Goal: Task Accomplishment & Management: Complete application form

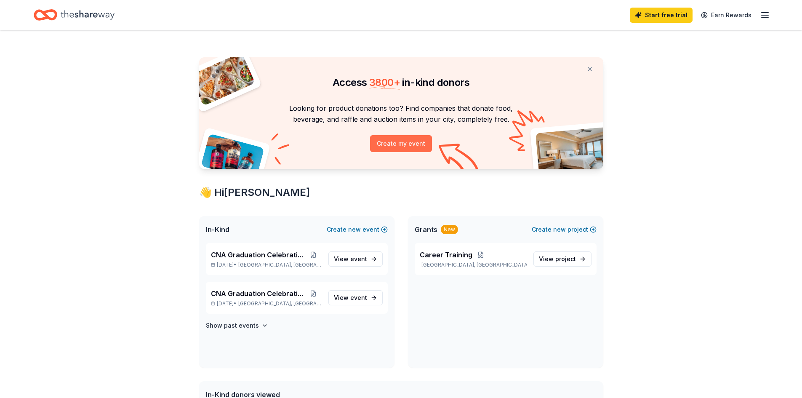
click at [393, 138] on button "Create my event" at bounding box center [401, 143] width 62 height 17
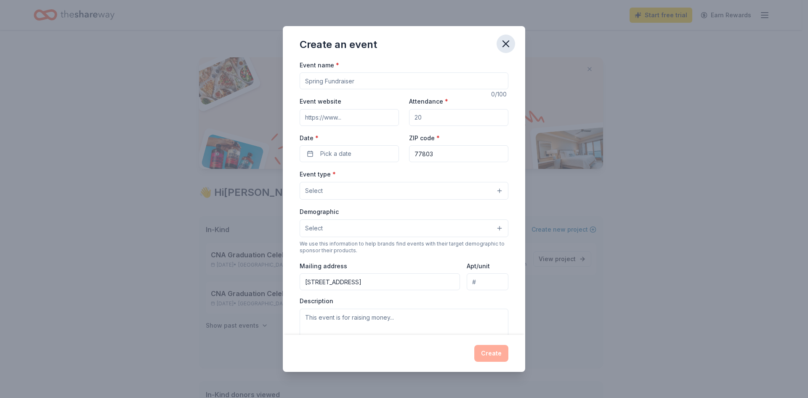
click at [509, 43] on icon "button" at bounding box center [506, 44] width 12 height 12
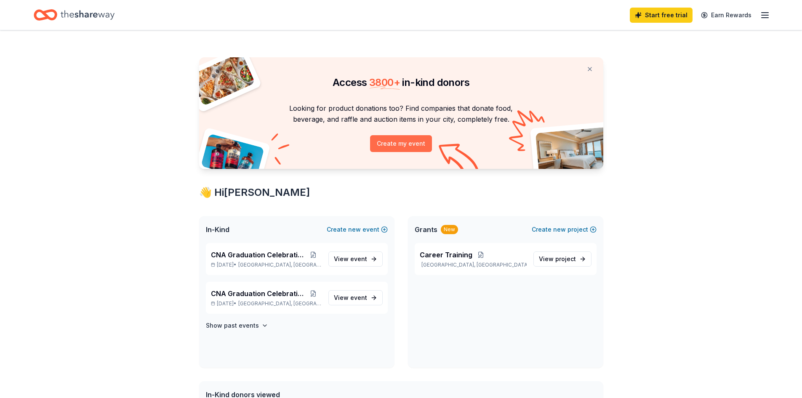
click at [414, 139] on button "Create my event" at bounding box center [401, 143] width 62 height 17
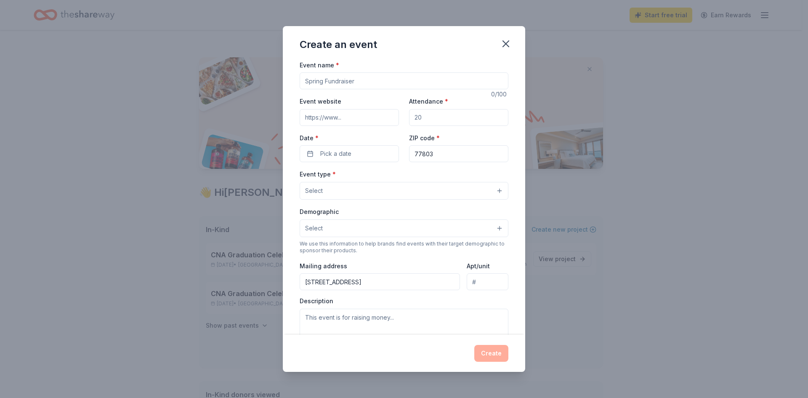
click at [387, 83] on input "Event name *" at bounding box center [404, 80] width 209 height 17
type input "E"
type input "End of The Year Graduation"
click at [418, 117] on input "Attendance *" at bounding box center [458, 117] width 99 height 17
type input "100"
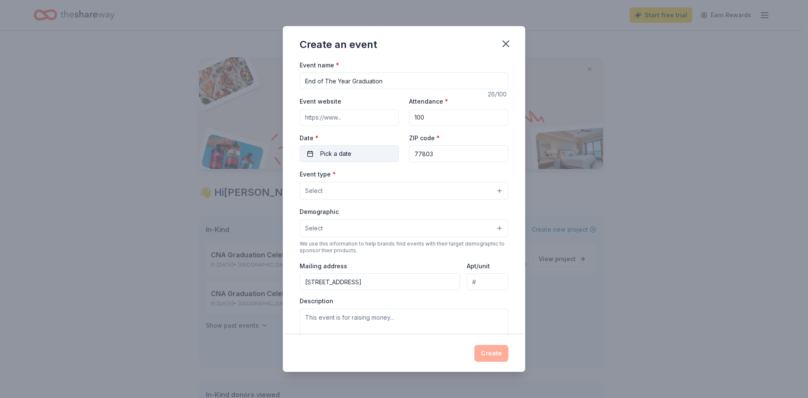
click at [359, 149] on button "Pick a date" at bounding box center [349, 153] width 99 height 17
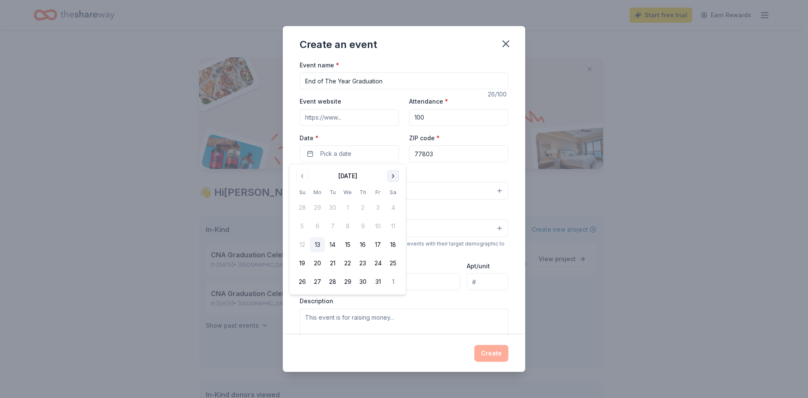
click at [393, 173] on button "Go to next month" at bounding box center [393, 176] width 12 height 12
click at [330, 203] on button "2" at bounding box center [332, 207] width 15 height 15
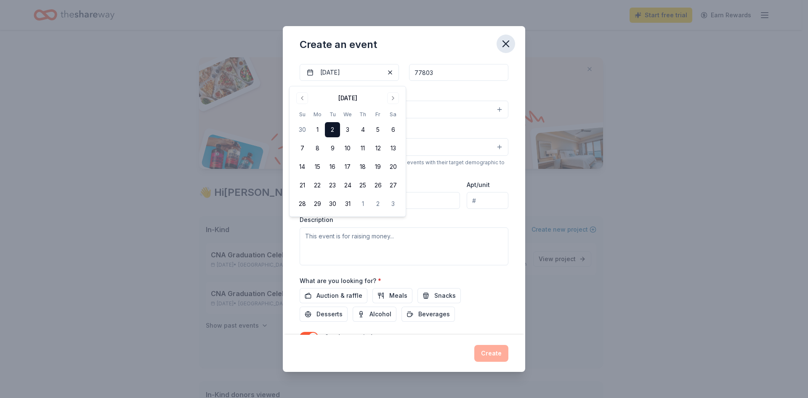
scroll to position [84, 0]
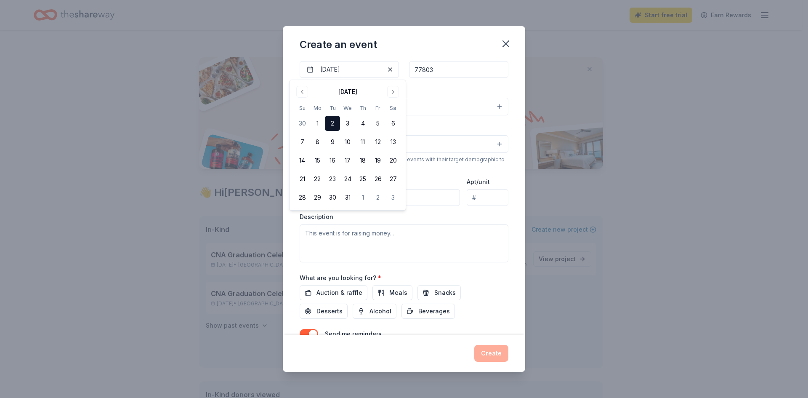
click at [460, 214] on div "Description" at bounding box center [404, 238] width 209 height 50
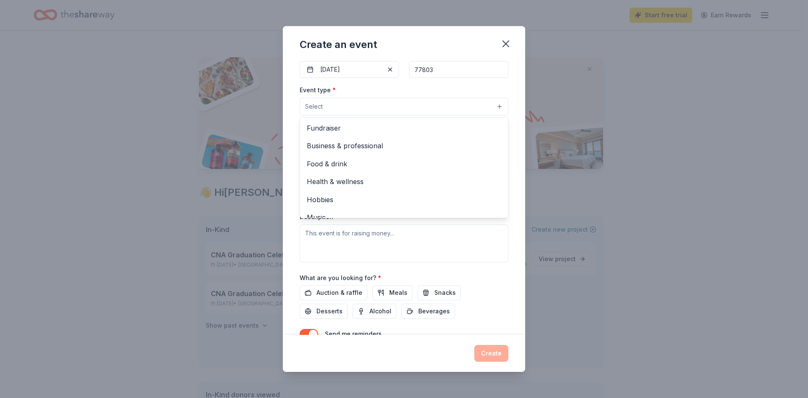
click at [333, 106] on button "Select" at bounding box center [404, 107] width 209 height 18
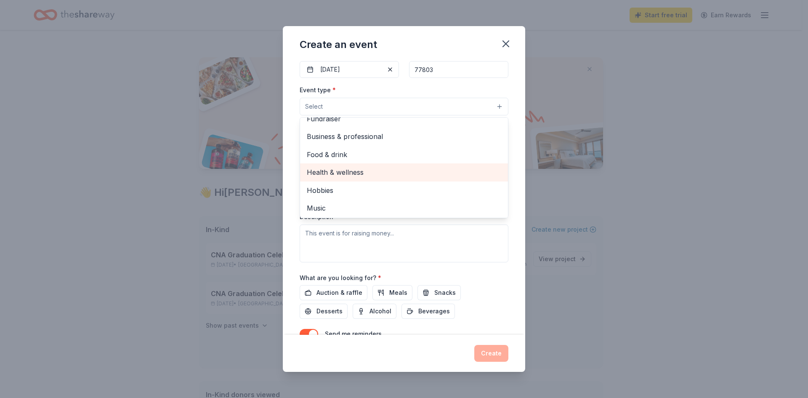
scroll to position [0, 0]
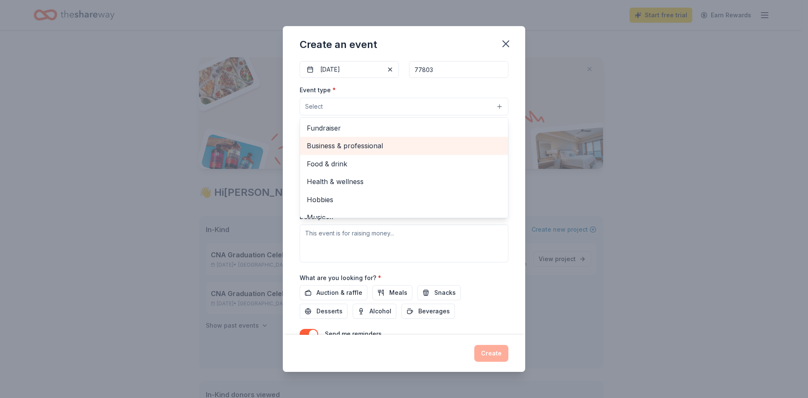
click at [338, 143] on span "Business & professional" at bounding box center [404, 145] width 194 height 11
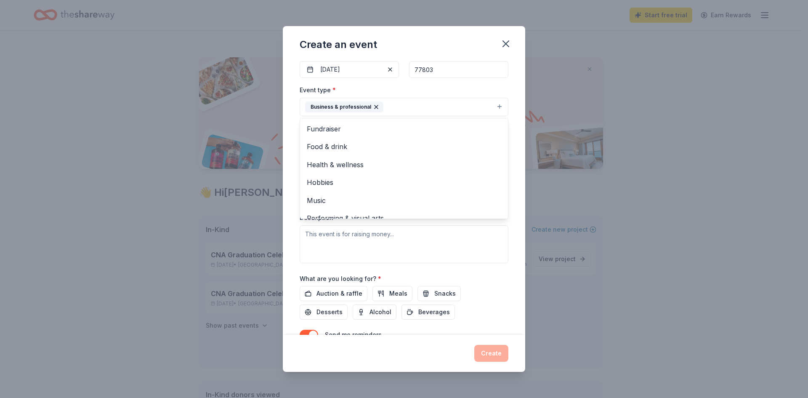
click at [565, 91] on div "Create an event Event name * End of The Year Graduation 26 /100 Event website A…" at bounding box center [404, 199] width 808 height 398
click at [391, 234] on textarea at bounding box center [404, 244] width 209 height 38
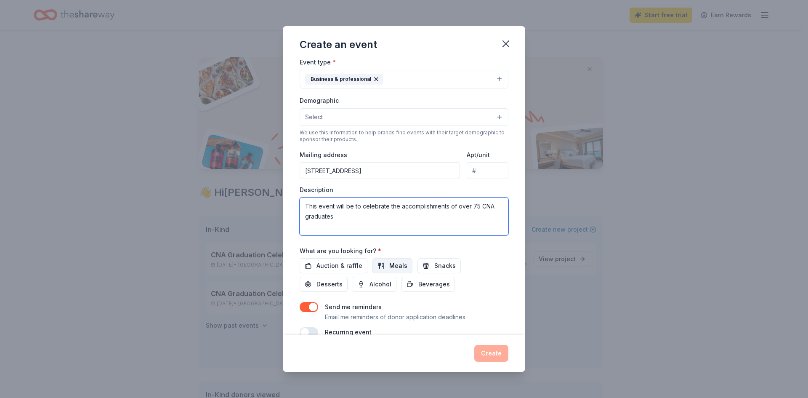
scroll to position [126, 0]
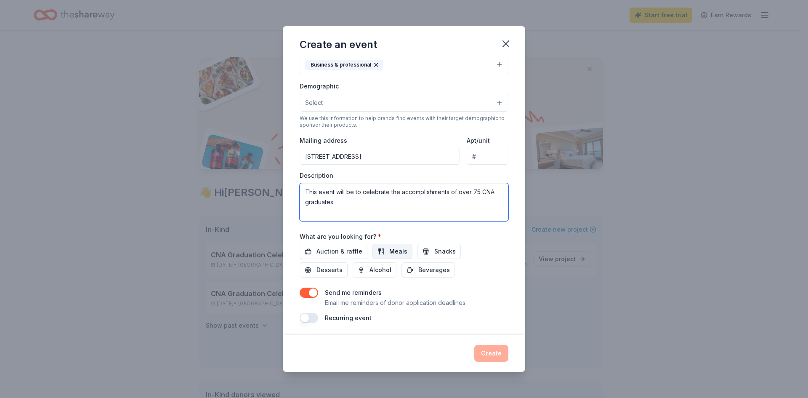
type textarea "This event will be to celebrate the accomplishments of over 75 CNA graduates"
click at [387, 245] on button "Meals" at bounding box center [393, 251] width 40 height 15
click at [350, 248] on span "Auction & raffle" at bounding box center [340, 251] width 46 height 10
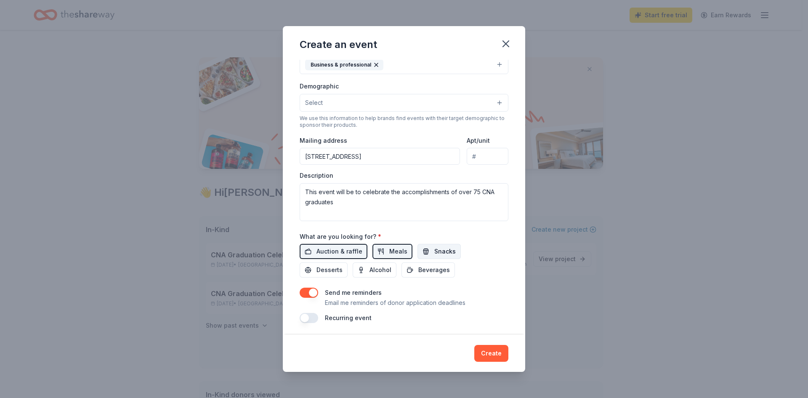
click at [434, 249] on span "Snacks" at bounding box center [444, 251] width 21 height 10
click at [424, 269] on span "Beverages" at bounding box center [434, 270] width 32 height 10
click at [333, 266] on span "Desserts" at bounding box center [330, 268] width 26 height 10
click at [488, 96] on button "Select" at bounding box center [404, 101] width 209 height 18
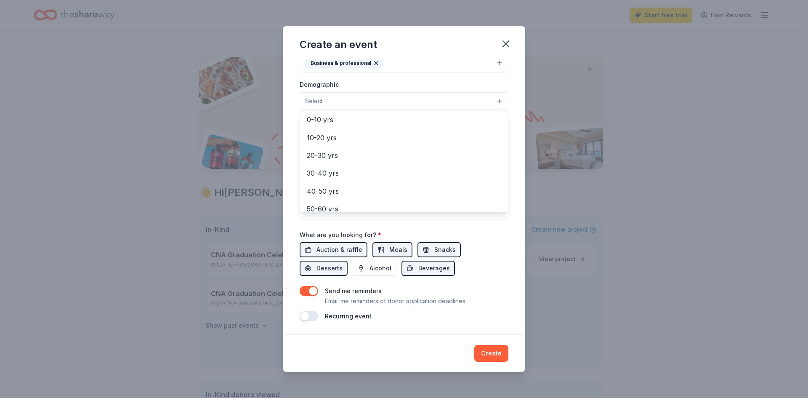
scroll to position [84, 0]
click at [513, 95] on div "Event name * End of The Year Graduation 26 /100 Event website Attendance * 100 …" at bounding box center [404, 197] width 242 height 275
click at [486, 96] on button "Select" at bounding box center [404, 101] width 209 height 18
click at [370, 152] on div "Mostly women" at bounding box center [404, 158] width 208 height 18
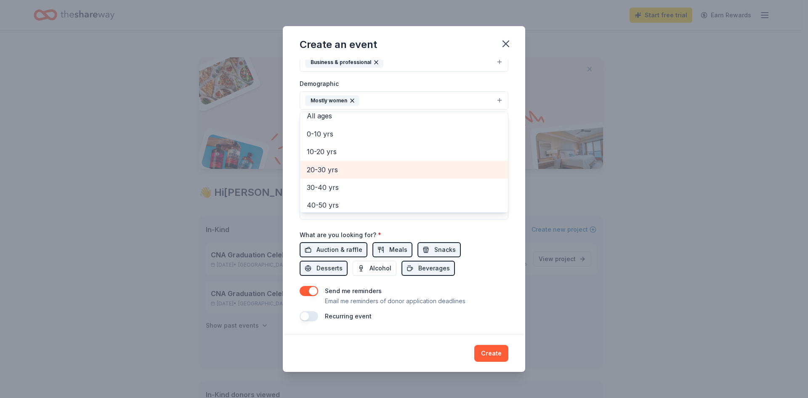
click at [327, 165] on span "20-30 yrs" at bounding box center [404, 169] width 194 height 11
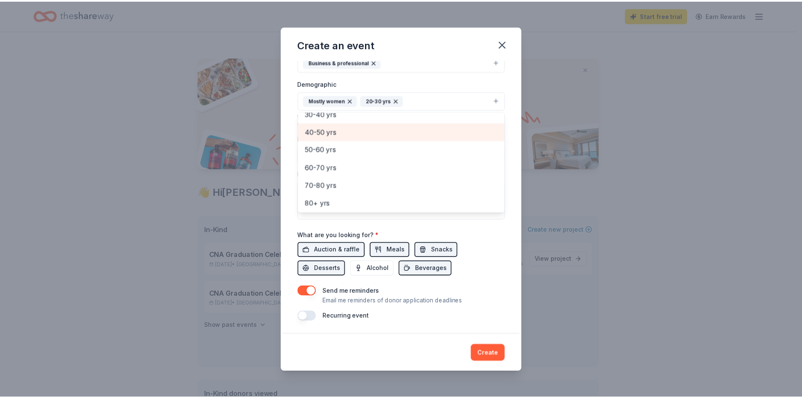
scroll to position [99, 0]
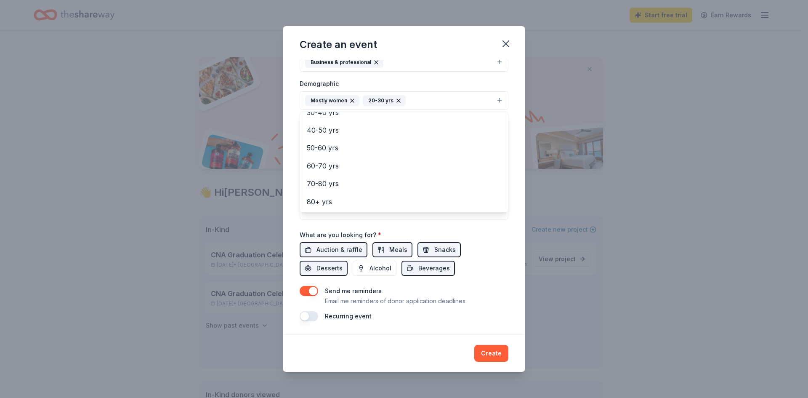
click at [517, 114] on div "Event name * End of The Year Graduation 26 /100 Event website Attendance * 100 …" at bounding box center [404, 197] width 242 height 275
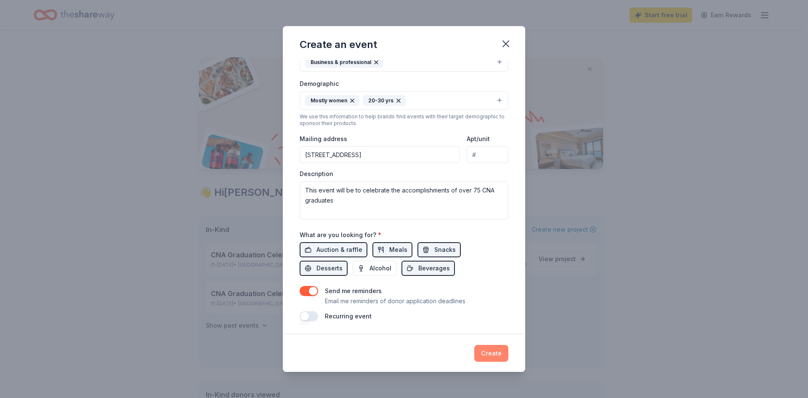
click at [486, 350] on button "Create" at bounding box center [491, 353] width 34 height 17
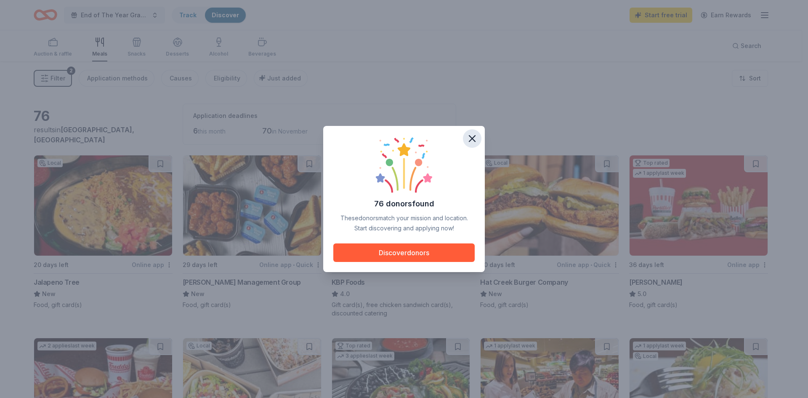
click at [471, 141] on icon "button" at bounding box center [472, 139] width 12 height 12
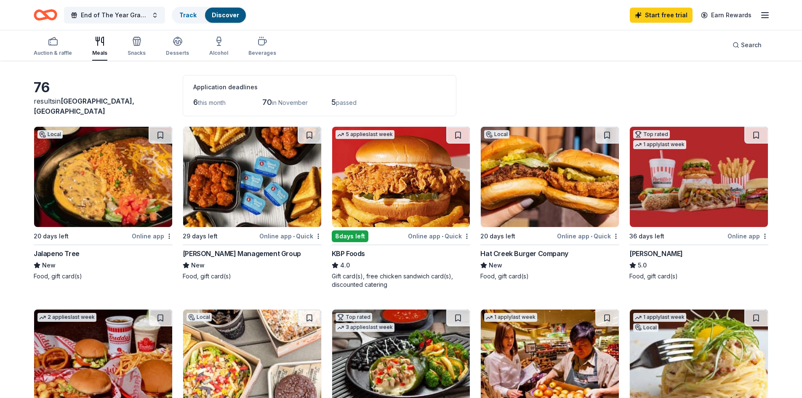
scroll to position [42, 0]
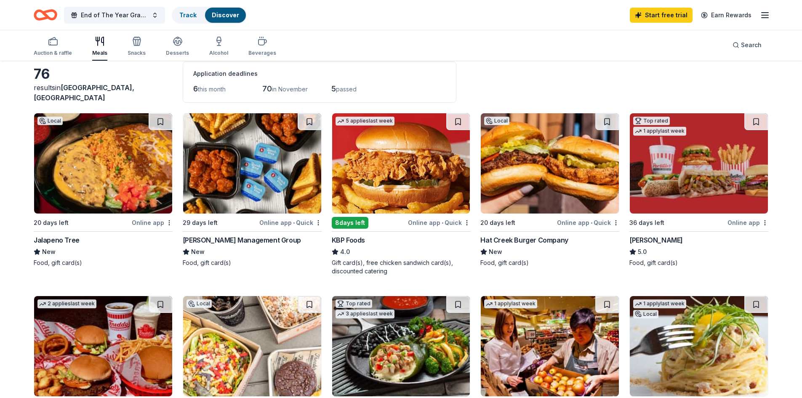
click at [383, 176] on img at bounding box center [401, 163] width 138 height 100
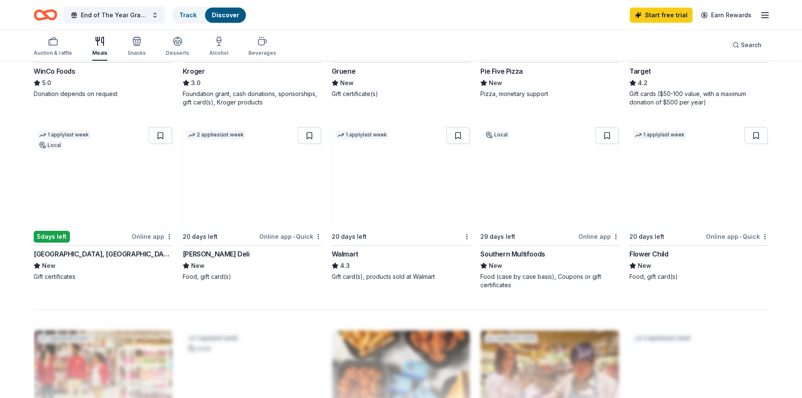
scroll to position [547, 0]
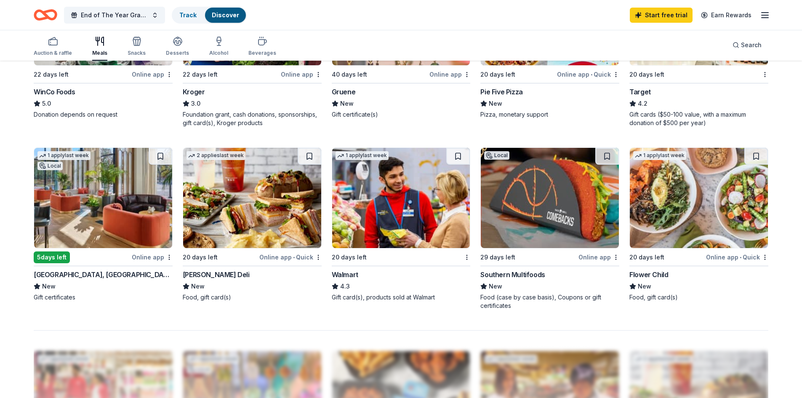
click at [278, 187] on img at bounding box center [252, 198] width 138 height 100
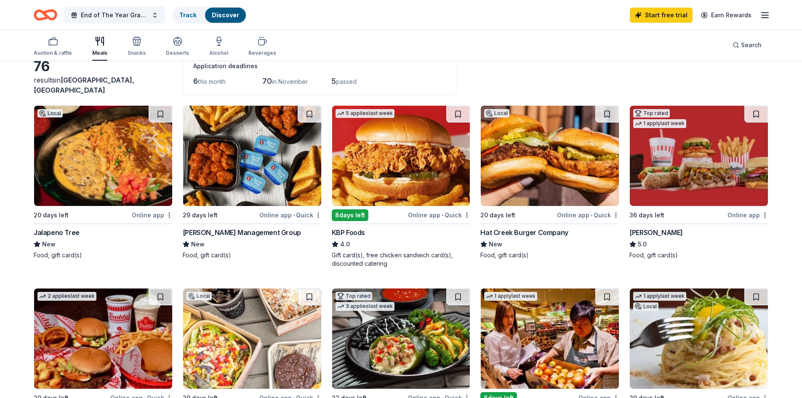
scroll to position [42, 0]
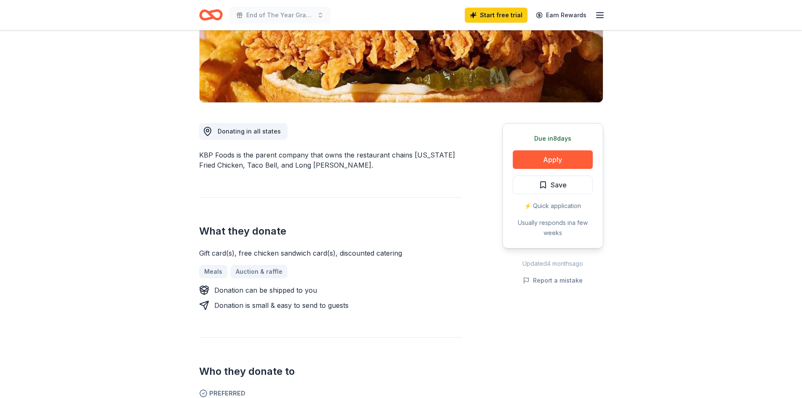
scroll to position [168, 0]
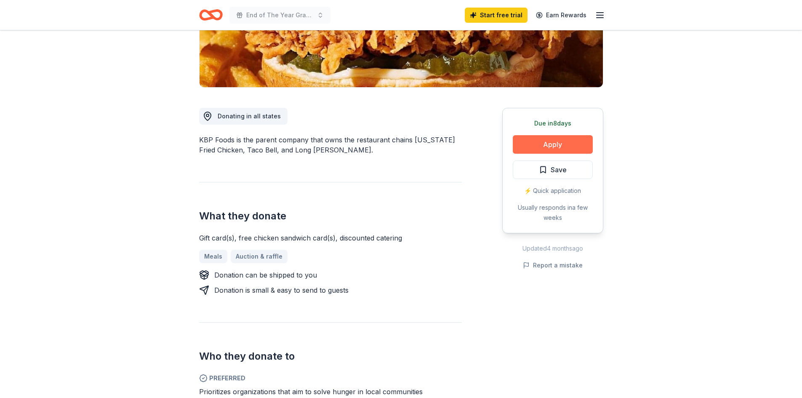
click at [537, 143] on button "Apply" at bounding box center [553, 144] width 80 height 19
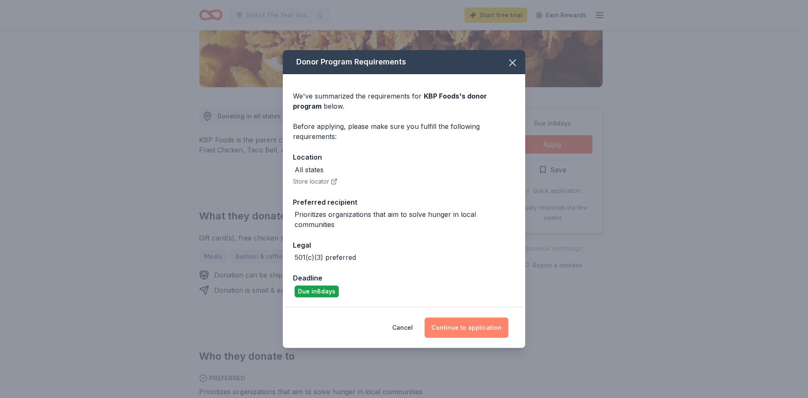
click at [463, 324] on button "Continue to application" at bounding box center [467, 327] width 84 height 20
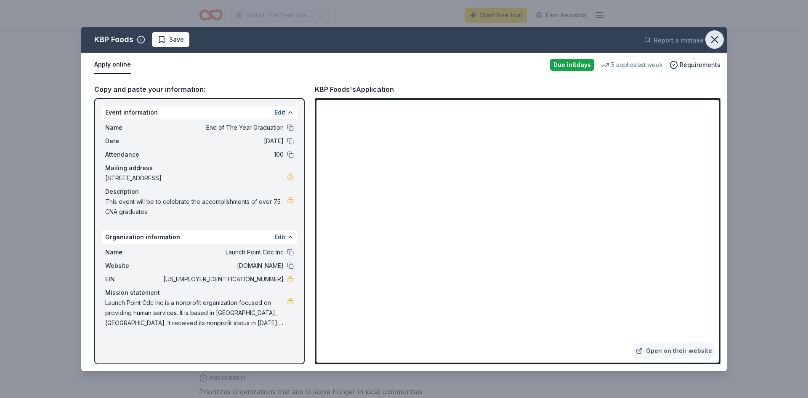
click at [712, 40] on icon "button" at bounding box center [715, 40] width 12 height 12
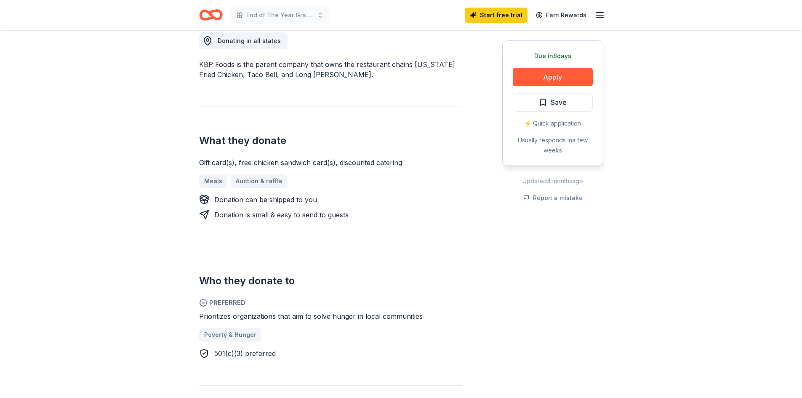
scroll to position [253, 0]
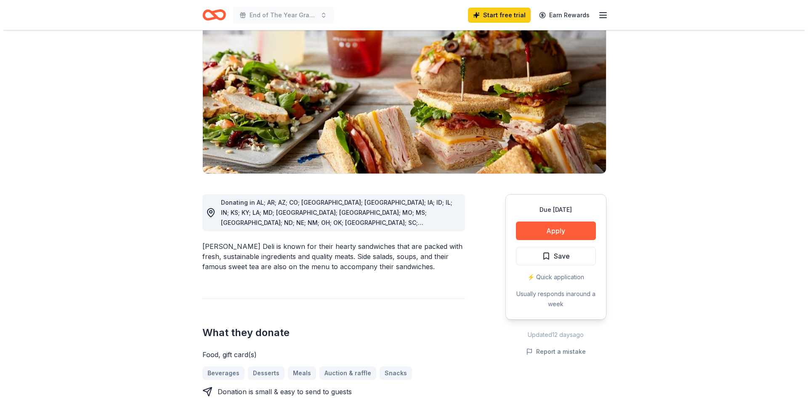
scroll to position [84, 0]
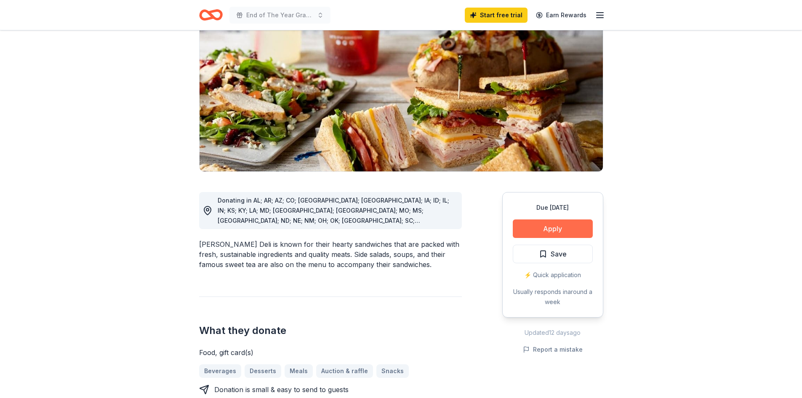
click at [552, 228] on button "Apply" at bounding box center [553, 228] width 80 height 19
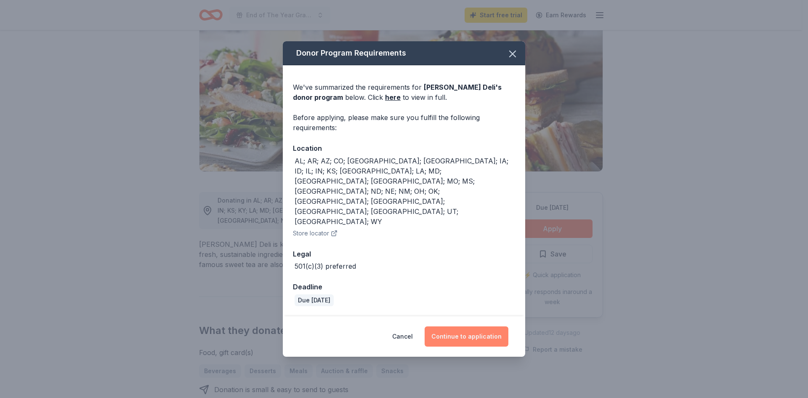
click at [478, 326] on button "Continue to application" at bounding box center [467, 336] width 84 height 20
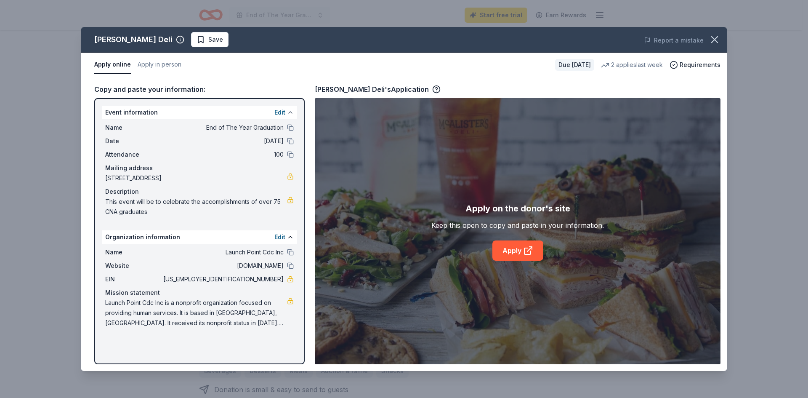
click at [290, 112] on button at bounding box center [290, 112] width 7 height 7
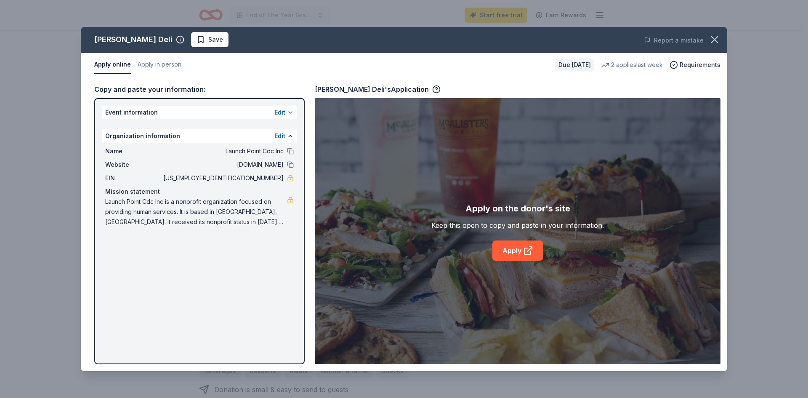
click at [290, 112] on button at bounding box center [290, 112] width 7 height 7
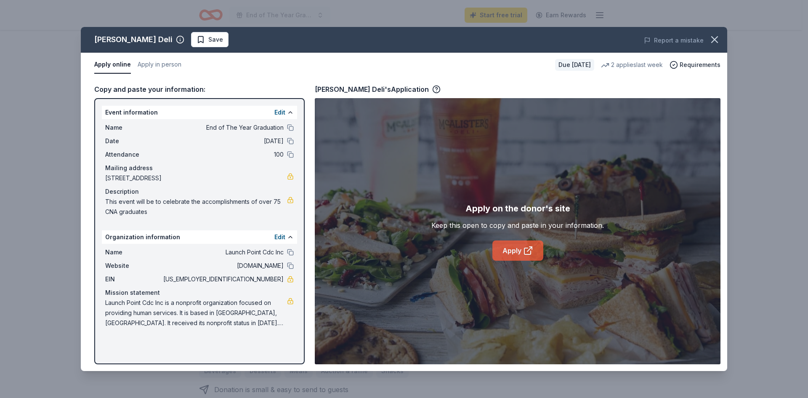
click at [522, 251] on link "Apply" at bounding box center [517, 250] width 51 height 20
